Goal: Task Accomplishment & Management: Manage account settings

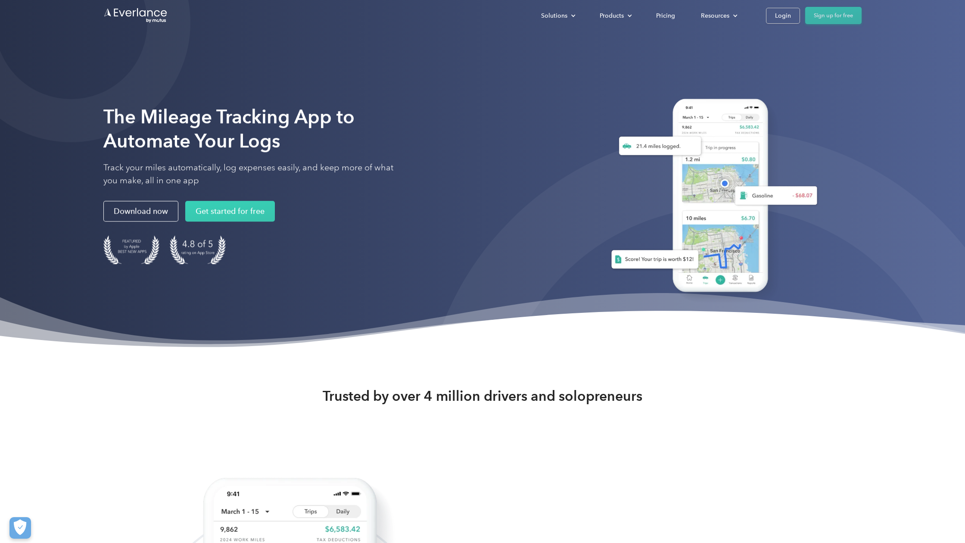
click at [841, 20] on link "Sign up for free" at bounding box center [833, 15] width 56 height 17
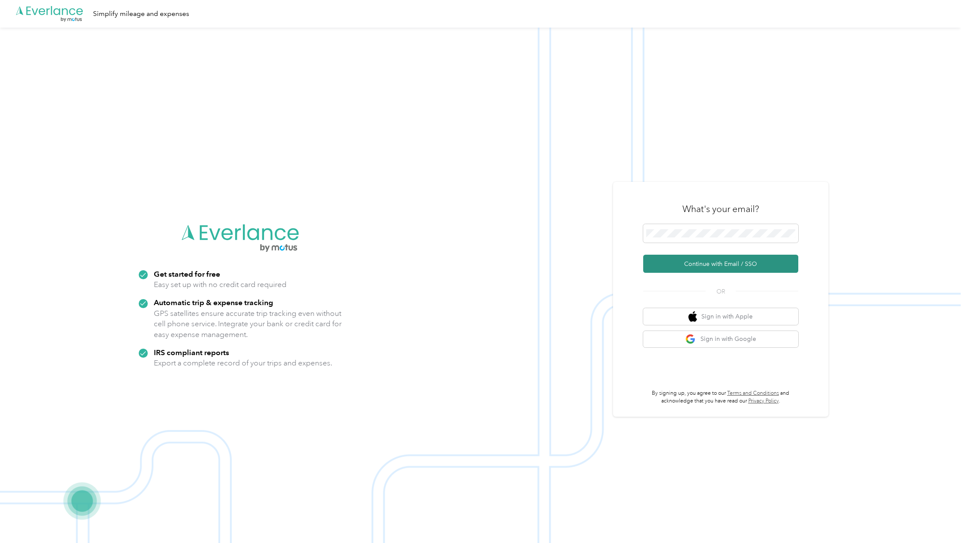
click at [681, 266] on button "Continue with Email / SSO" at bounding box center [720, 264] width 155 height 18
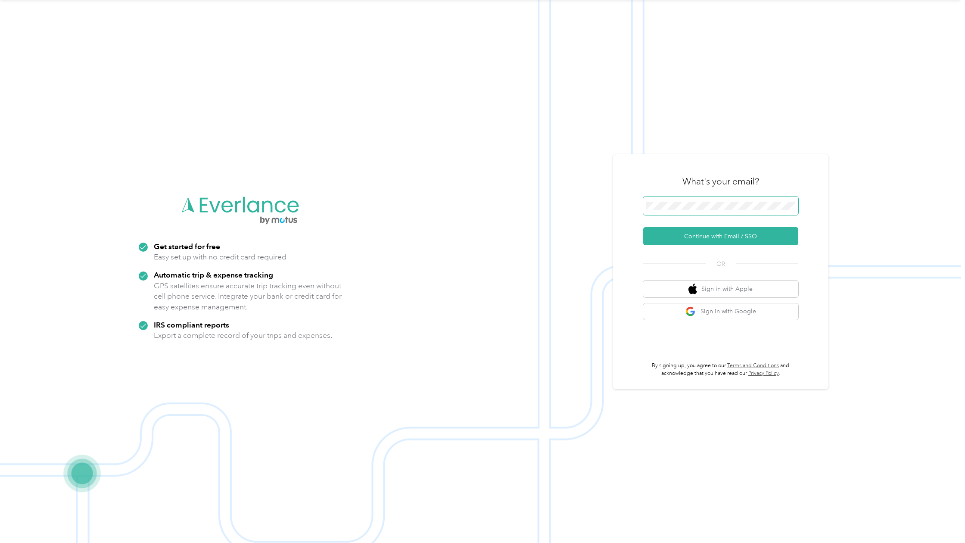
click at [600, 193] on div ".cls-1 { fill: #00adee; } .cls-2 { fill: #fff; } .cls-3 { fill: #707372; } .cls…" at bounding box center [480, 271] width 961 height 543
click at [632, 206] on div "What's your email? Continue with Email / SSO OR Sign in with Apple Sign in with…" at bounding box center [720, 271] width 215 height 235
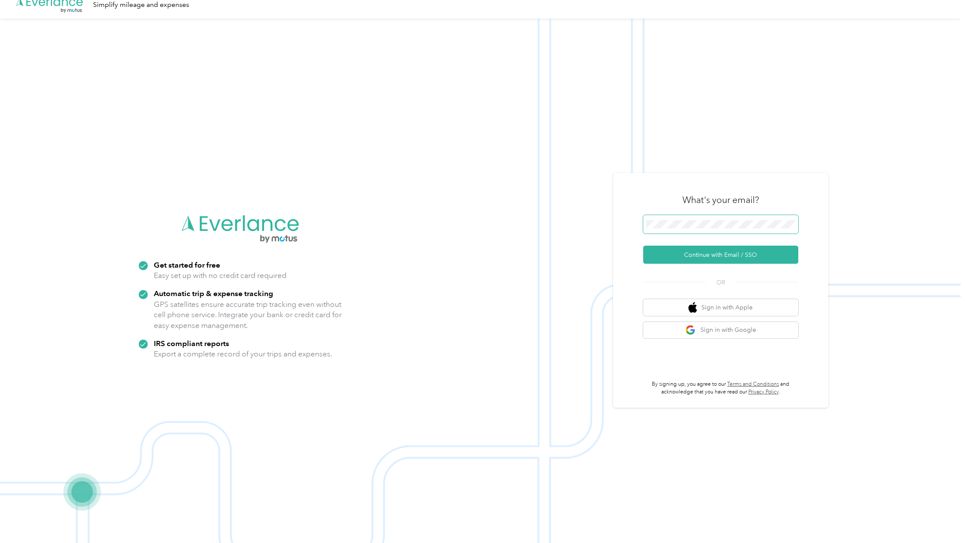
scroll to position [8, 0]
click at [724, 255] on button "Continue with Email / SSO" at bounding box center [720, 255] width 155 height 18
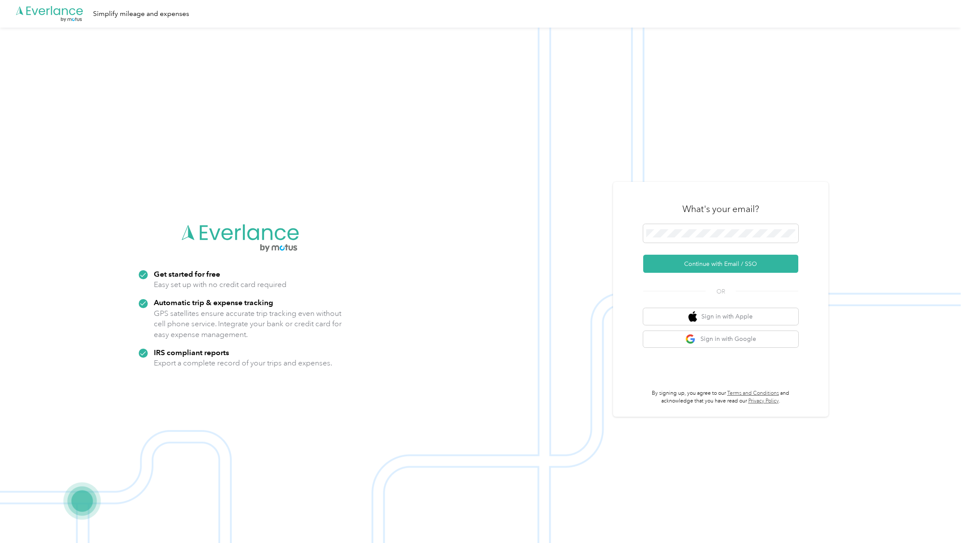
scroll to position [28, 0]
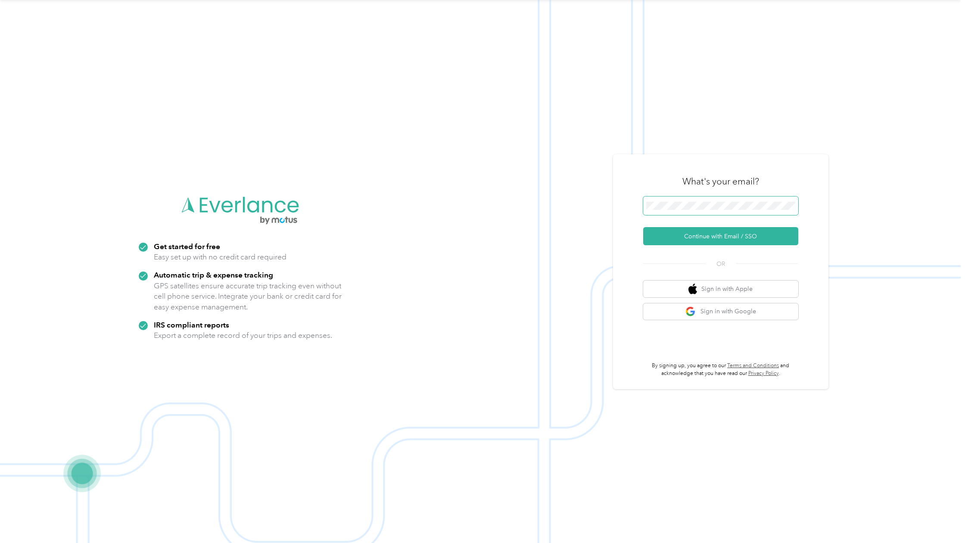
click at [635, 206] on div "What's your email? Continue with Email / SSO OR Sign in with Apple Sign in with…" at bounding box center [720, 271] width 215 height 235
click at [701, 234] on button "Continue with Email / SSO" at bounding box center [720, 236] width 155 height 18
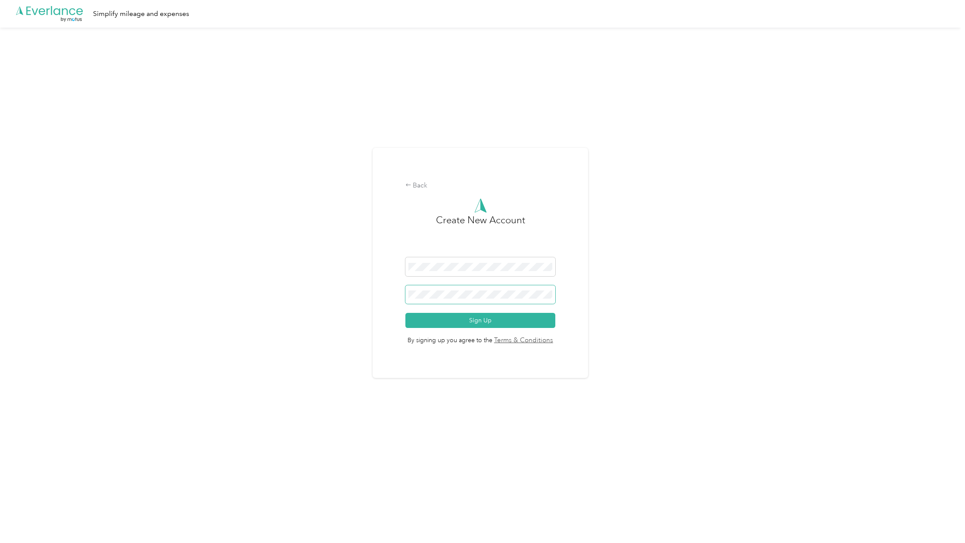
scroll to position [28, 0]
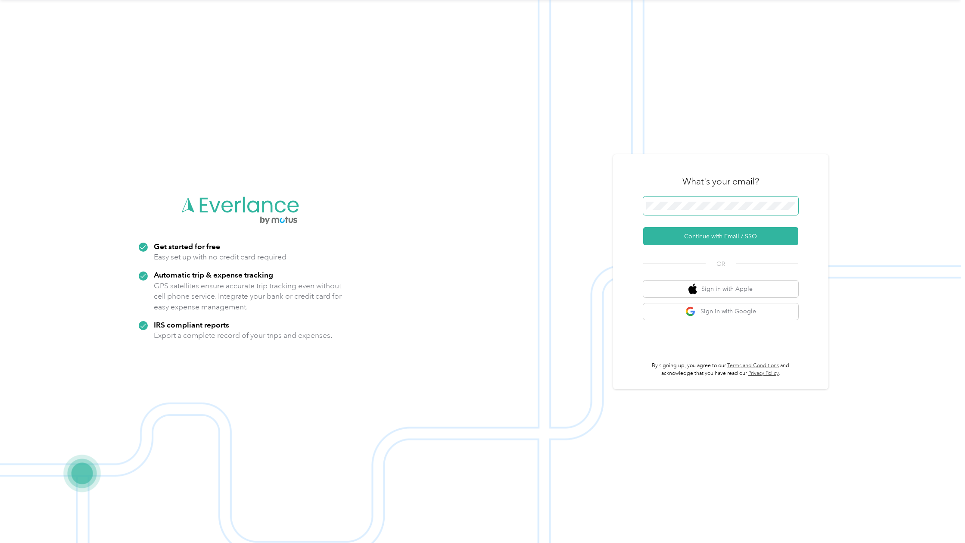
click at [621, 205] on div "What's your email? Continue with Email / SSO OR Sign in with Apple Sign in with…" at bounding box center [720, 271] width 215 height 235
click at [706, 233] on button "Continue with Email / SSO" at bounding box center [720, 236] width 155 height 18
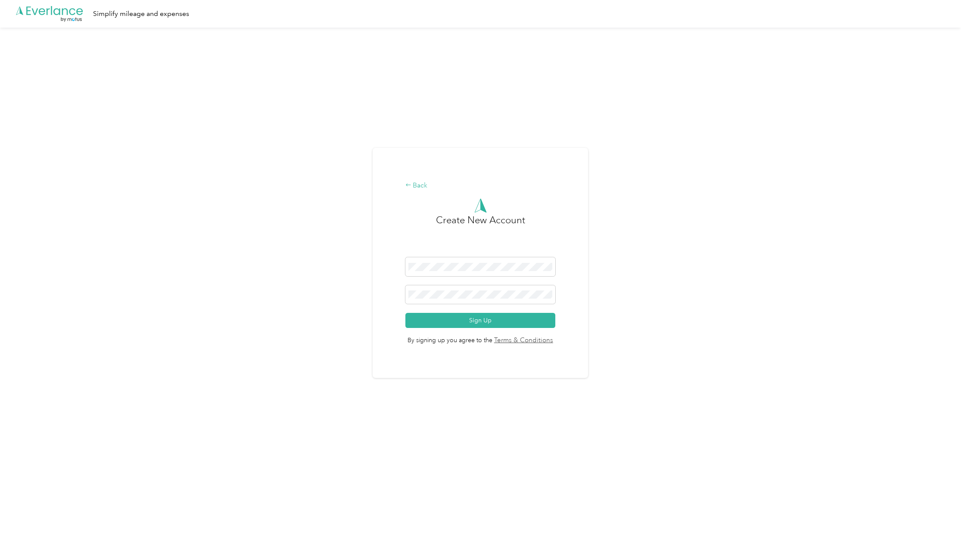
scroll to position [0, 0]
click at [427, 184] on div "Back" at bounding box center [480, 186] width 150 height 10
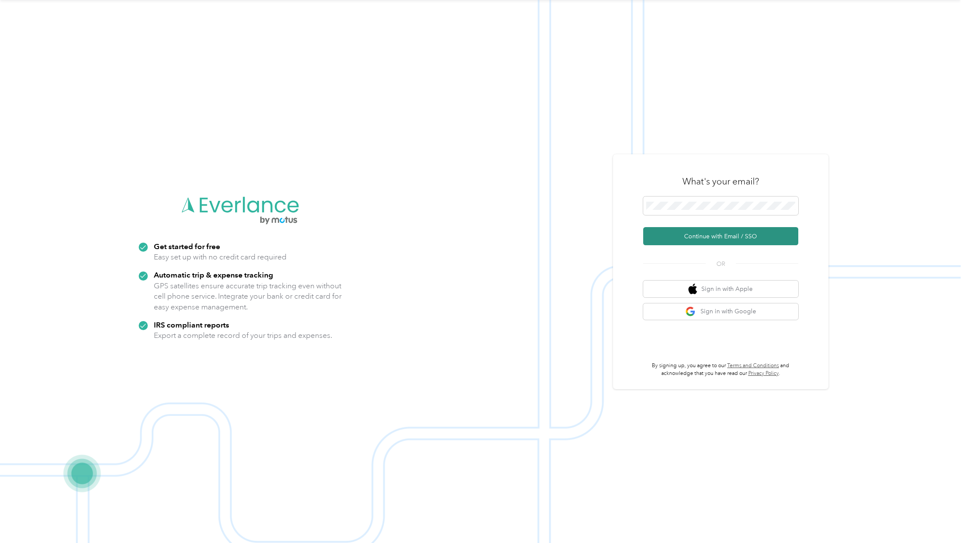
click at [747, 235] on button "Continue with Email / SSO" at bounding box center [720, 236] width 155 height 18
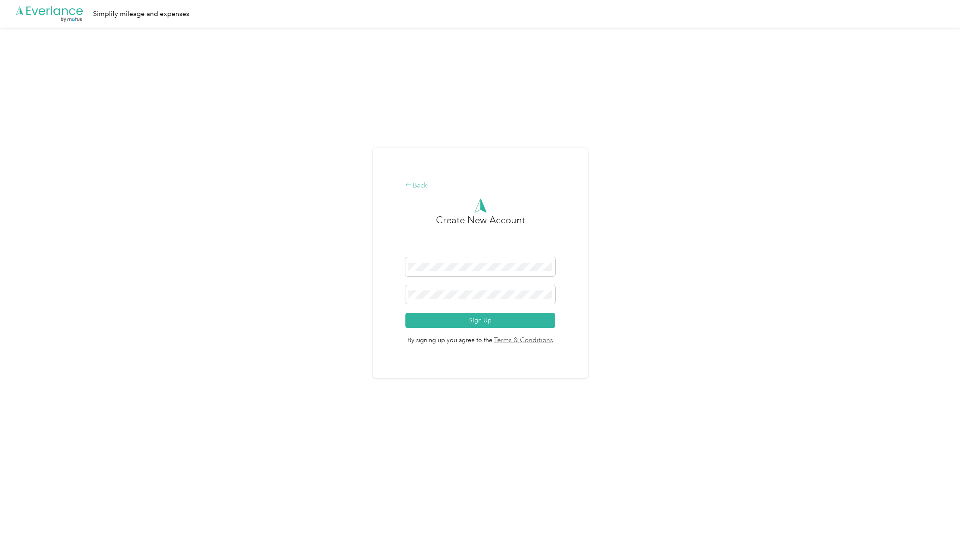
click at [415, 182] on div "Back" at bounding box center [480, 186] width 150 height 10
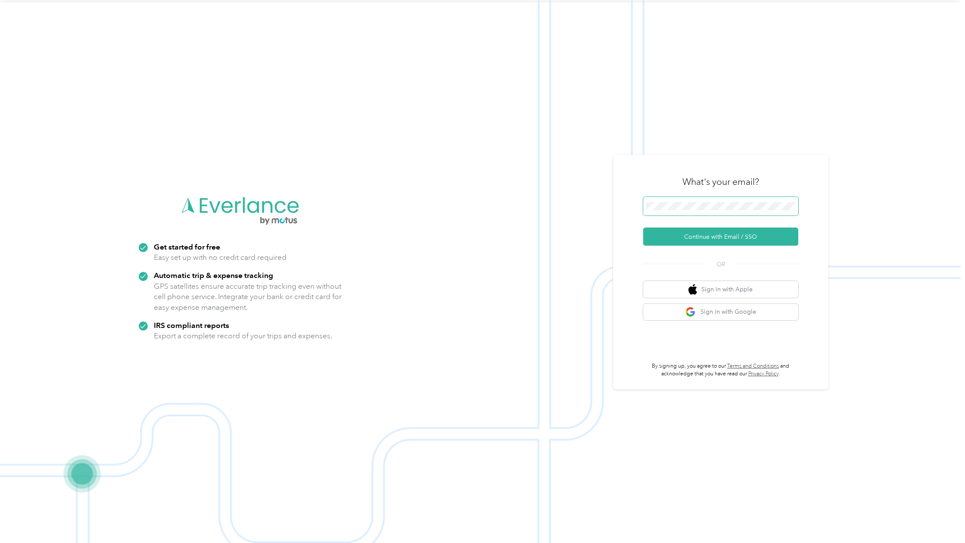
scroll to position [26, 0]
click at [615, 203] on div ".cls-1 { fill: #00adee; } .cls-2 { fill: #fff; } .cls-3 { fill: #707372; } .cls…" at bounding box center [480, 272] width 961 height 543
click at [663, 306] on button "Sign in with Google" at bounding box center [720, 311] width 155 height 17
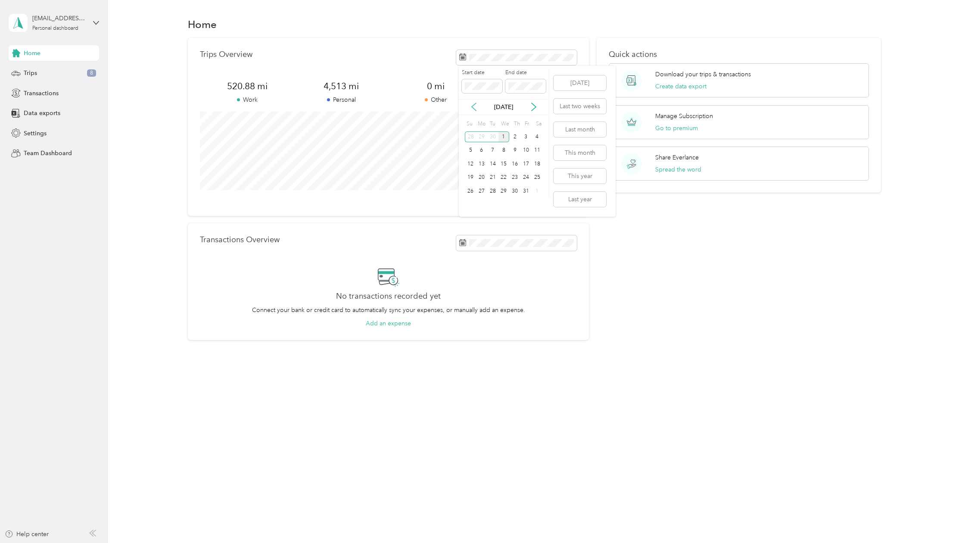
click at [473, 106] on icon at bounding box center [474, 107] width 9 height 9
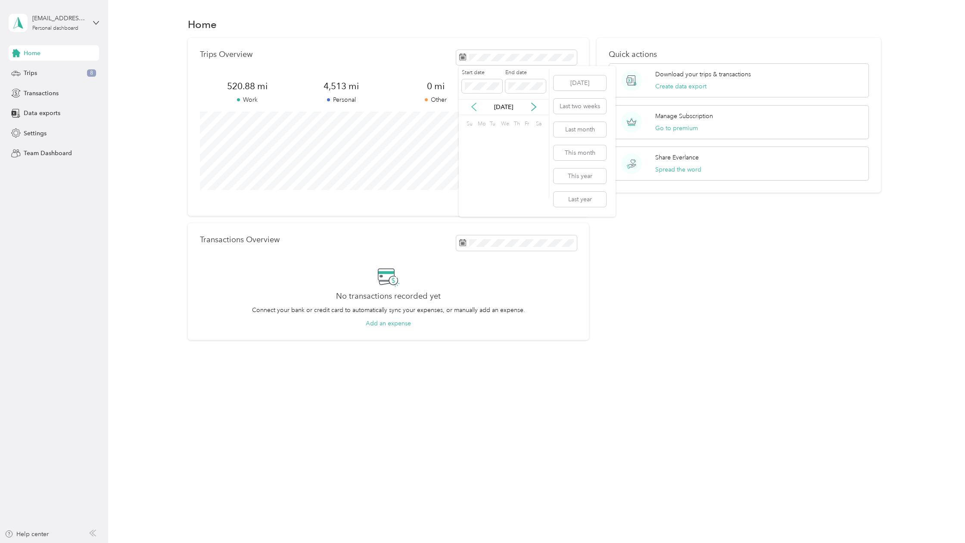
click at [473, 106] on icon at bounding box center [474, 107] width 9 height 9
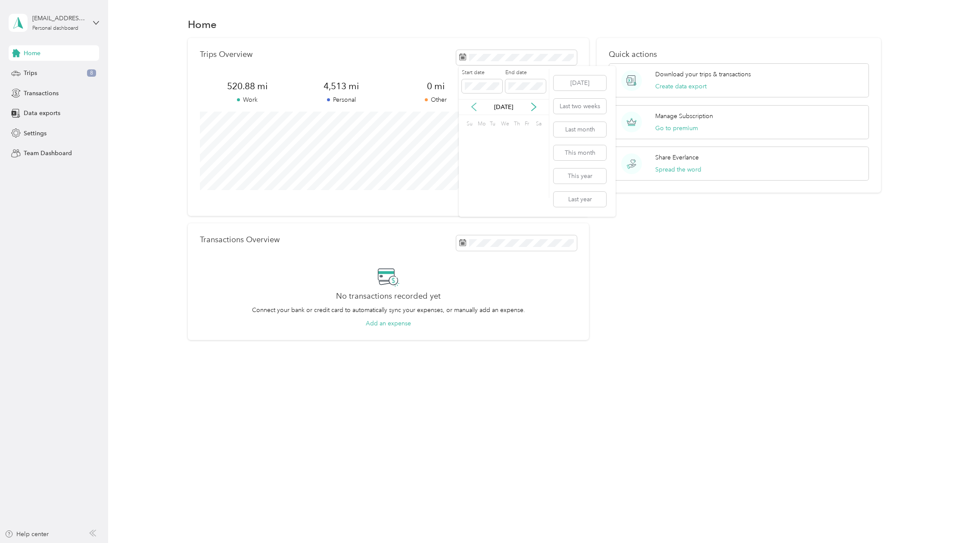
click at [473, 106] on icon at bounding box center [474, 107] width 9 height 9
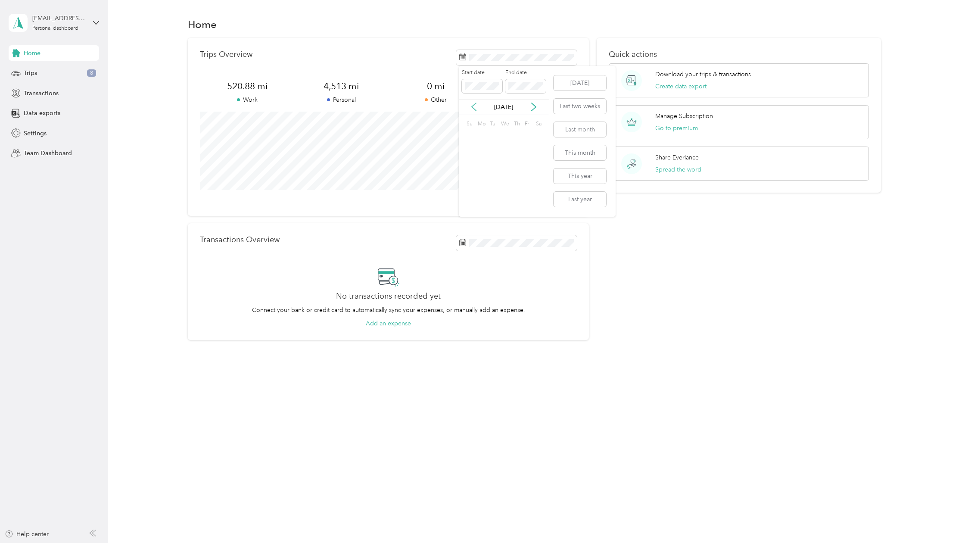
click at [473, 106] on icon at bounding box center [474, 107] width 9 height 9
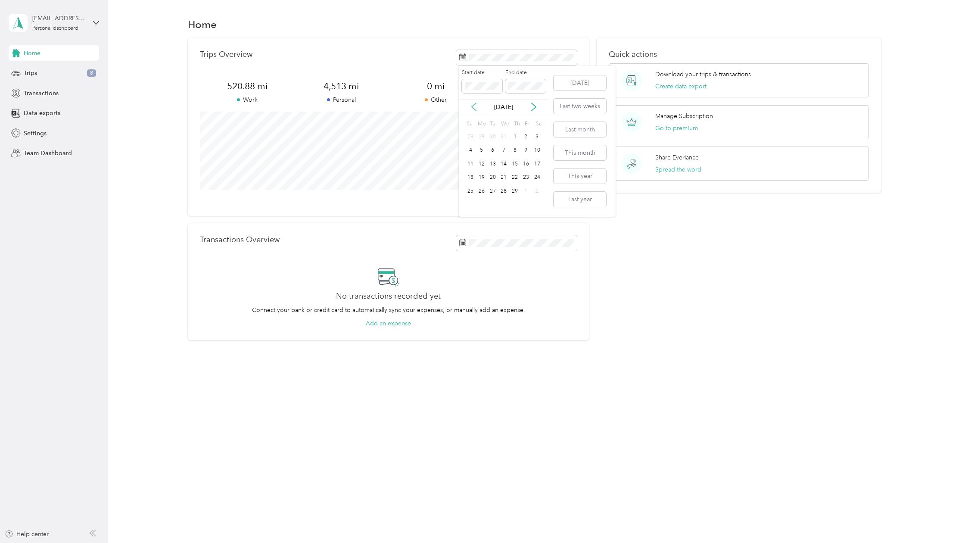
click at [473, 106] on icon at bounding box center [474, 107] width 9 height 9
click at [480, 133] on div "1" at bounding box center [481, 136] width 11 height 11
click at [540, 80] on span at bounding box center [525, 86] width 40 height 14
click at [535, 106] on icon at bounding box center [533, 107] width 9 height 9
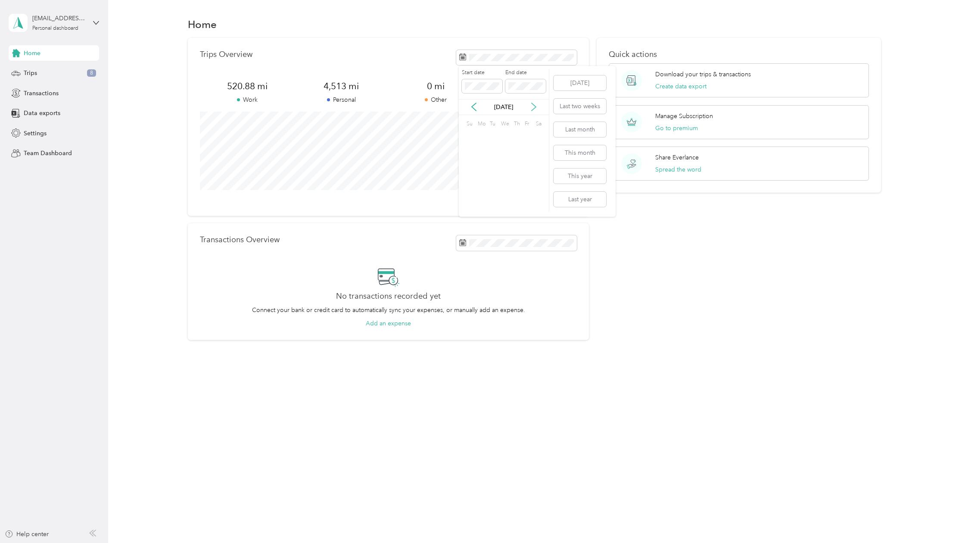
click at [535, 106] on icon at bounding box center [533, 107] width 9 height 9
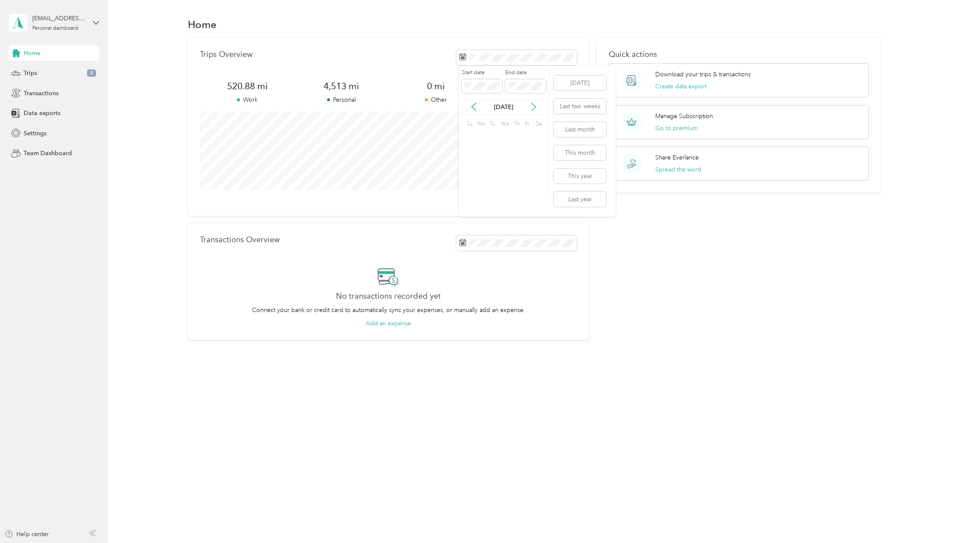
click at [535, 106] on icon at bounding box center [533, 107] width 9 height 9
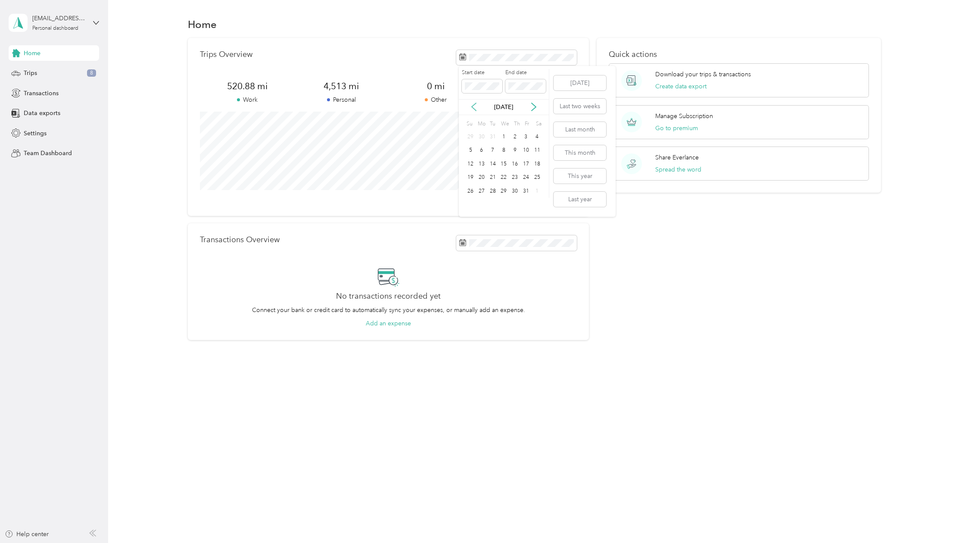
click at [472, 105] on icon at bounding box center [474, 107] width 9 height 9
click at [492, 190] on div "31" at bounding box center [492, 191] width 11 height 11
click at [223, 85] on span "2,110.04 mi" at bounding box center [247, 86] width 94 height 12
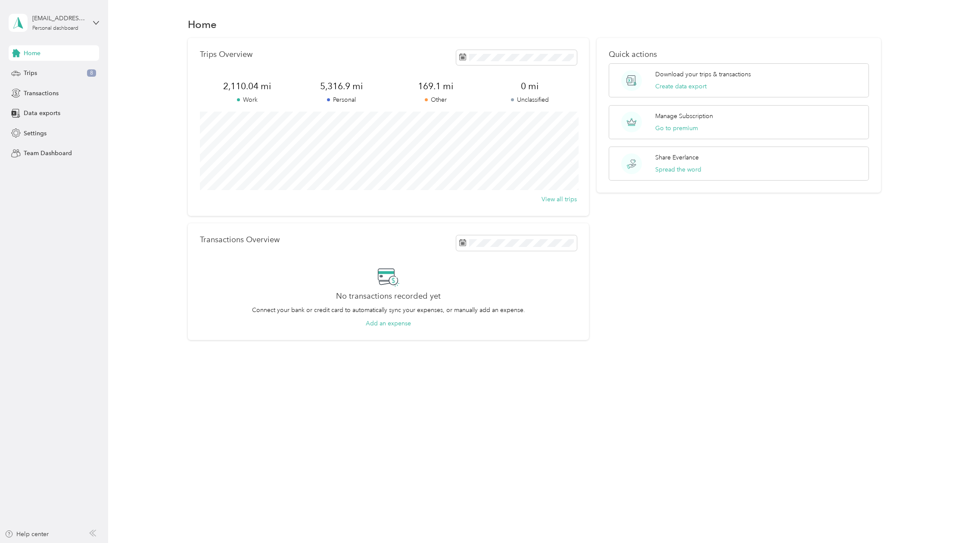
drag, startPoint x: 221, startPoint y: 86, endPoint x: 235, endPoint y: 83, distance: 14.5
click at [228, 85] on span "2,110.04 mi" at bounding box center [247, 86] width 94 height 12
drag, startPoint x: 272, startPoint y: 84, endPoint x: 217, endPoint y: 86, distance: 54.7
click at [217, 86] on span "2,110.04 mi" at bounding box center [247, 86] width 94 height 12
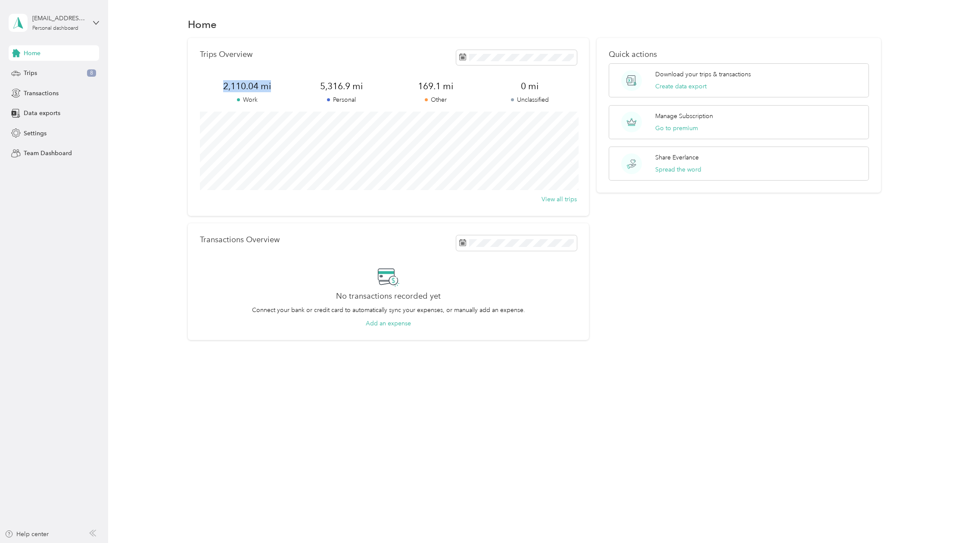
scroll to position [0, 0]
copy span "2,110.04 mi"
click at [430, 483] on div "Home Trips Overview 2,110.04 mi Work 5,316.9 mi Personal 169.1 mi Other 0 mi Un…" at bounding box center [534, 271] width 853 height 543
drag, startPoint x: 483, startPoint y: 111, endPoint x: 487, endPoint y: 0, distance: 111.2
click at [486, 84] on div "Trips Overview 2,110.04 mi Work 5,316.9 mi Personal 169.1 mi Other 0 mi Unclass…" at bounding box center [388, 189] width 401 height 302
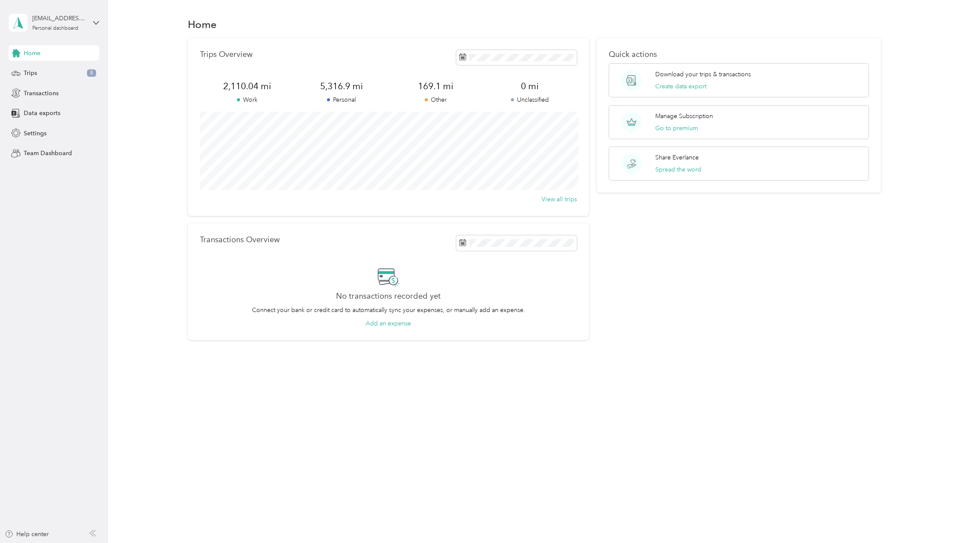
click at [111, 374] on div "Home Trips Overview 2,110.04 mi Work 5,316.9 mi Personal 169.1 mi Other 0 mi Un…" at bounding box center [534, 193] width 853 height 387
